Goal: Navigation & Orientation: Understand site structure

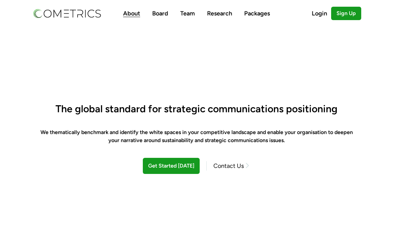
click at [132, 13] on link "About" at bounding box center [131, 13] width 17 height 7
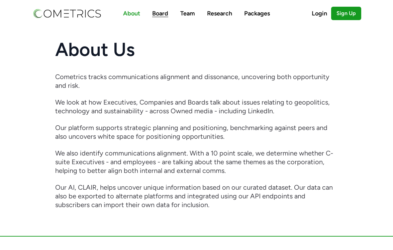
click at [160, 11] on link "Board" at bounding box center [160, 13] width 16 height 7
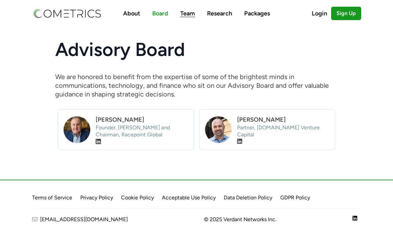
click at [189, 14] on link "Team" at bounding box center [187, 13] width 15 height 7
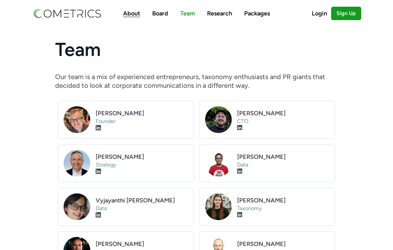
click at [131, 11] on link "About" at bounding box center [131, 13] width 17 height 7
